Goal: Find specific page/section: Find specific page/section

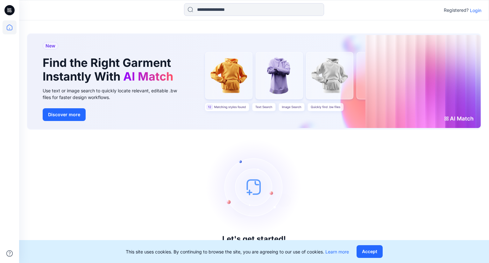
click at [476, 12] on p "Login" at bounding box center [475, 10] width 11 height 7
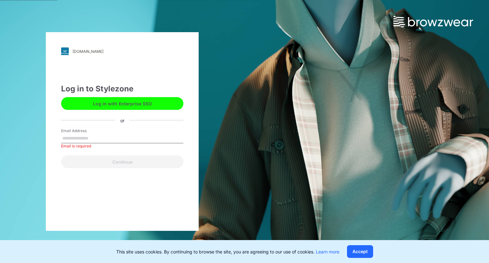
click at [96, 138] on input "Email Address" at bounding box center [122, 139] width 122 height 10
type input "**********"
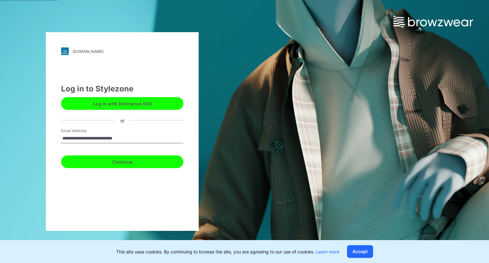
click at [141, 162] on button "Continue" at bounding box center [122, 161] width 122 height 13
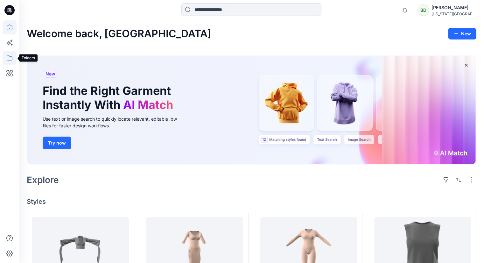
click at [12, 59] on icon at bounding box center [10, 57] width 6 height 5
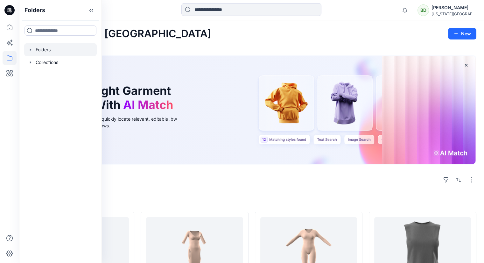
click at [52, 50] on div at bounding box center [60, 49] width 73 height 13
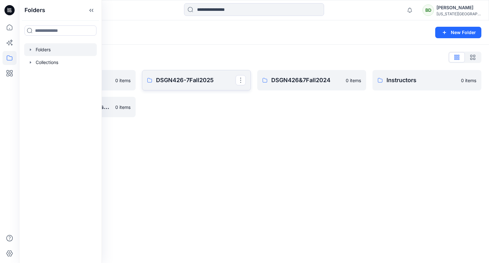
click at [199, 78] on p "DSGN426-7Fall2025" at bounding box center [196, 80] width 80 height 9
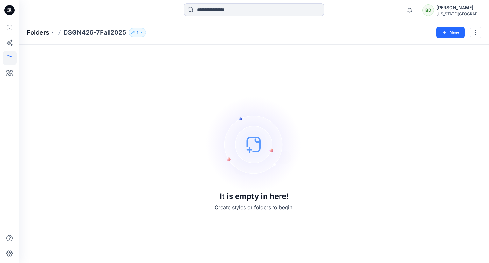
click at [43, 32] on p "Folders" at bounding box center [38, 32] width 23 height 9
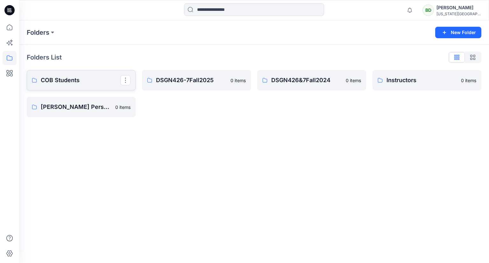
click at [58, 82] on p "COB Students" at bounding box center [81, 80] width 80 height 9
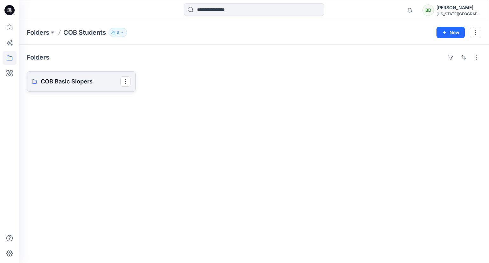
click at [88, 81] on p "COB Basic Slopers" at bounding box center [81, 81] width 80 height 9
